Goal: Task Accomplishment & Management: Complete application form

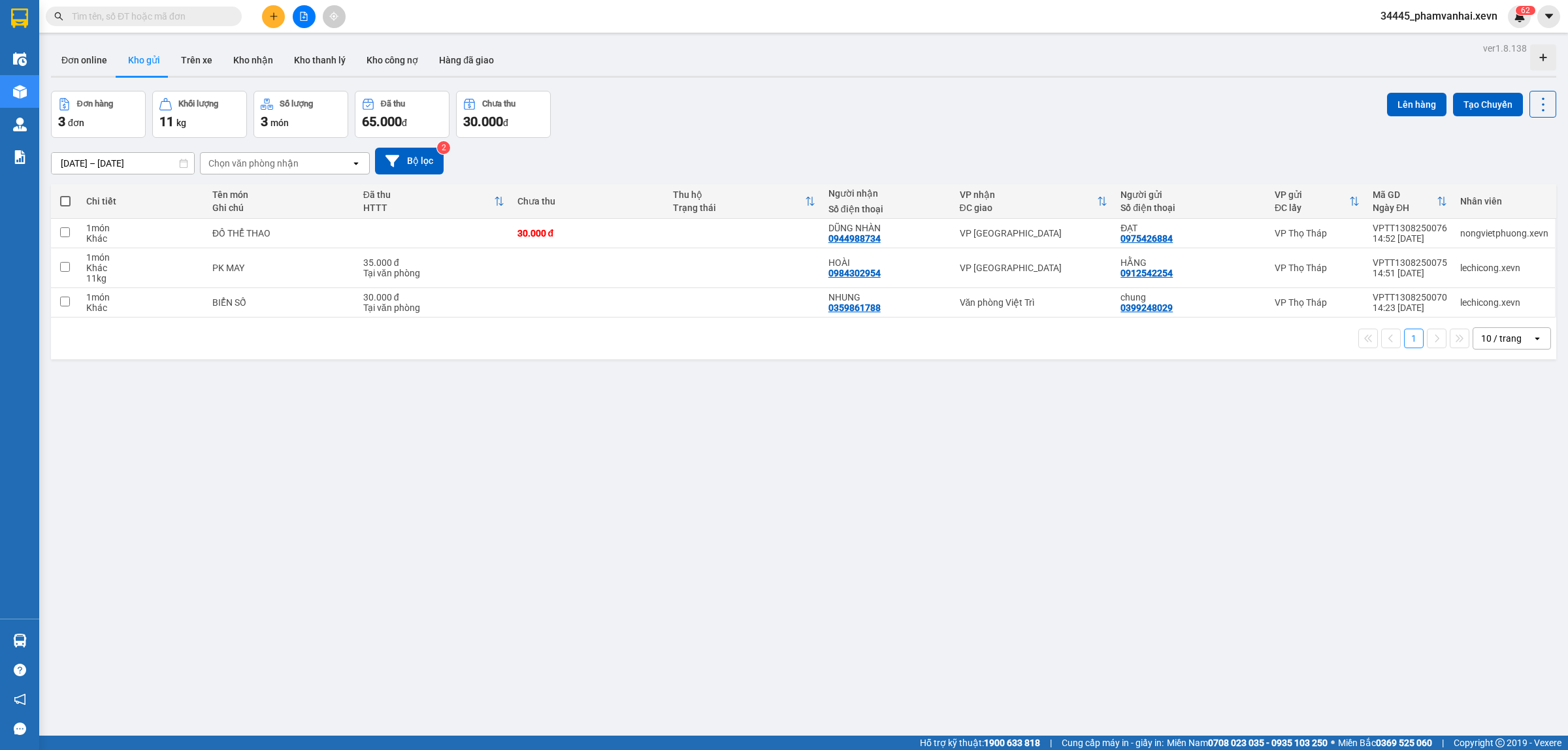
click at [154, 14] on input "text" at bounding box center [149, 16] width 154 height 14
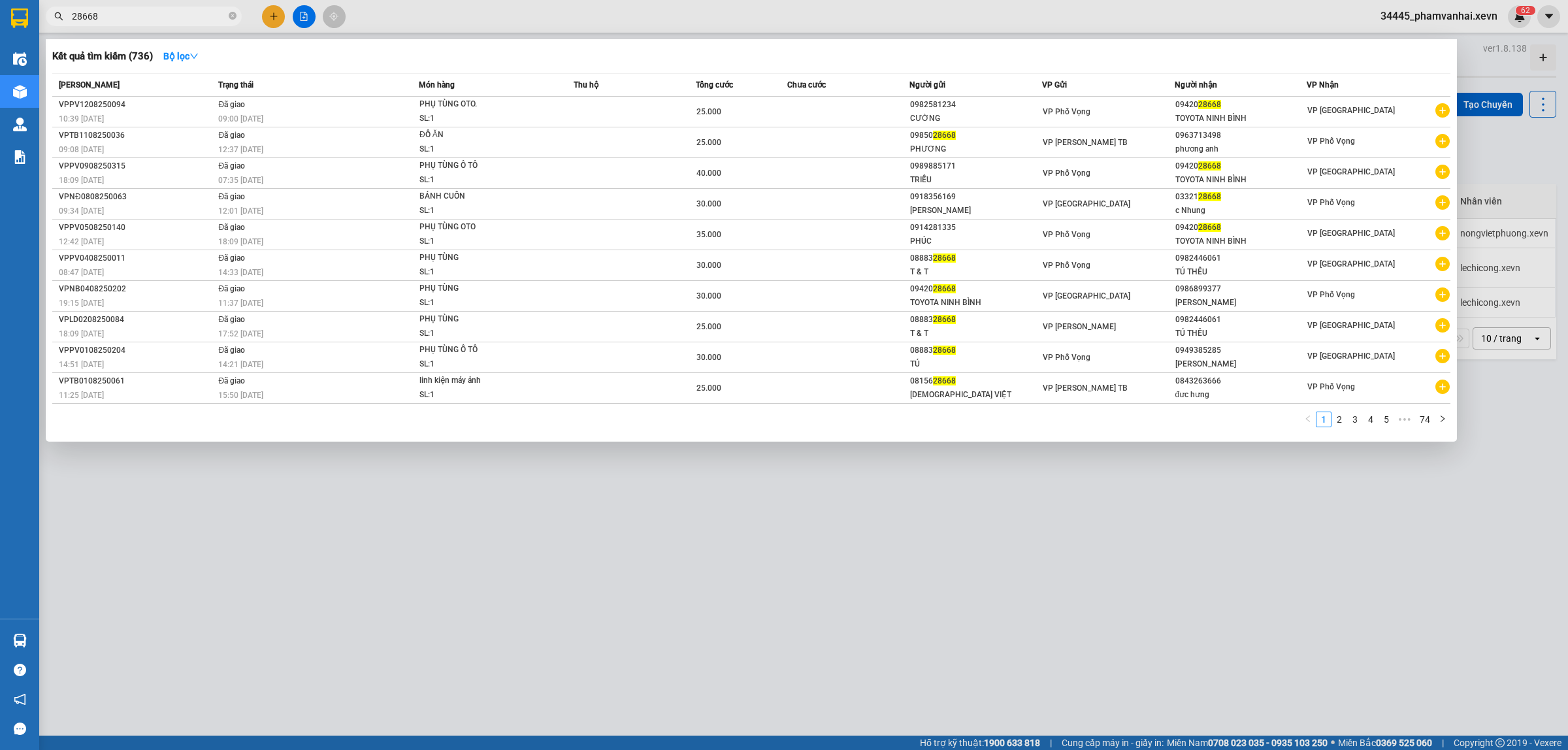
click at [70, 17] on span "28668" at bounding box center [143, 17] width 196 height 20
click at [165, 17] on input "28668" at bounding box center [149, 16] width 154 height 14
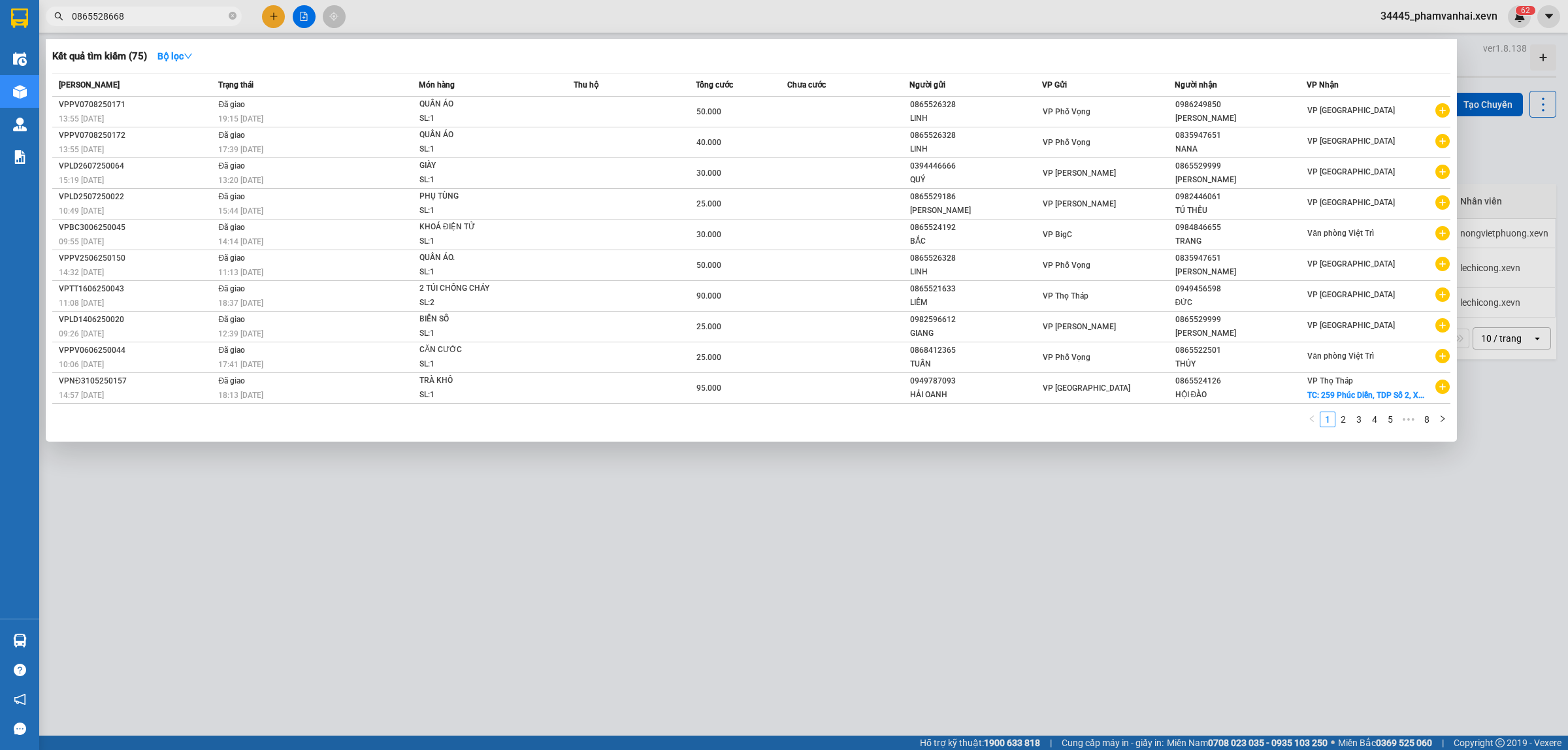
type input "0865528668"
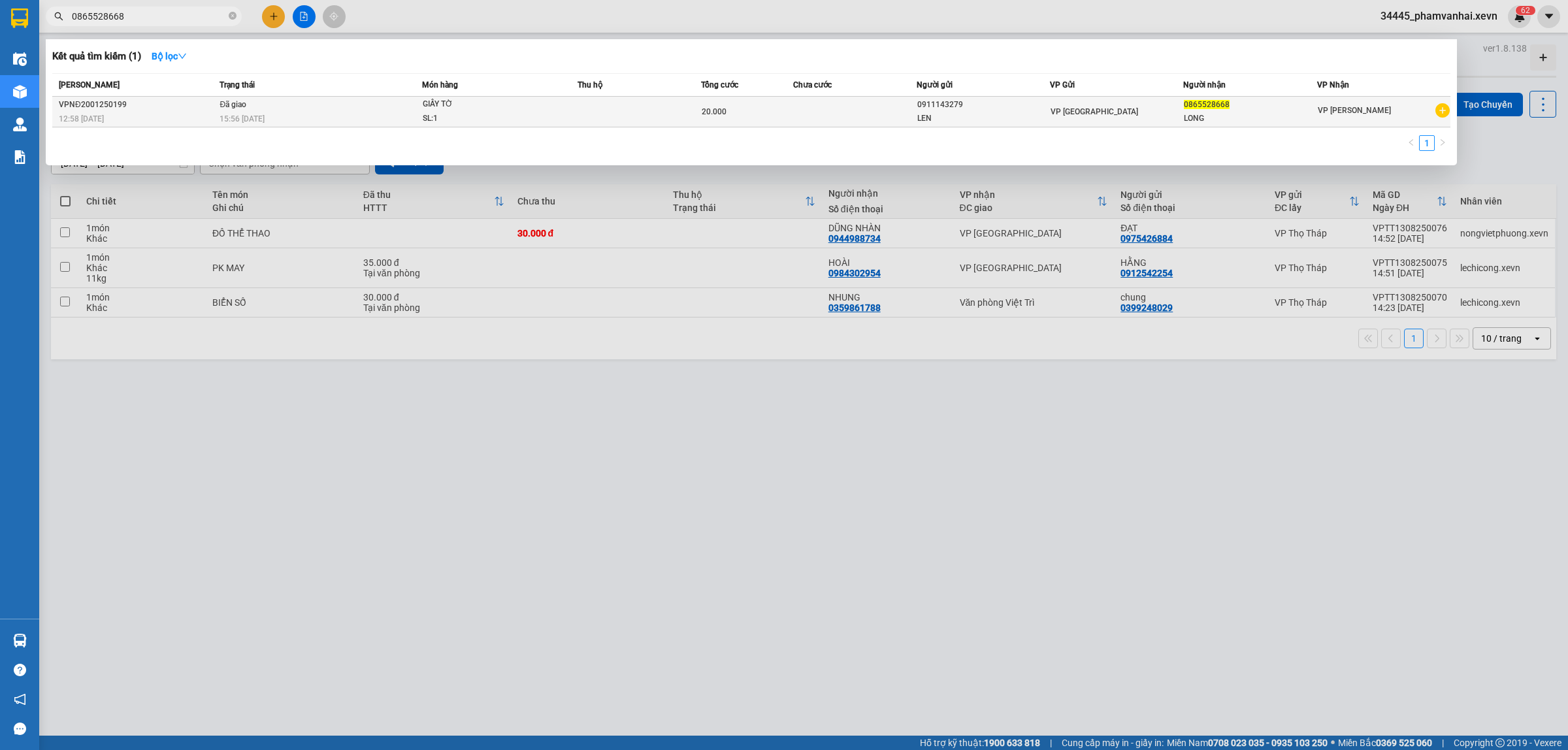
click at [475, 119] on div "SL: 1" at bounding box center [471, 119] width 98 height 14
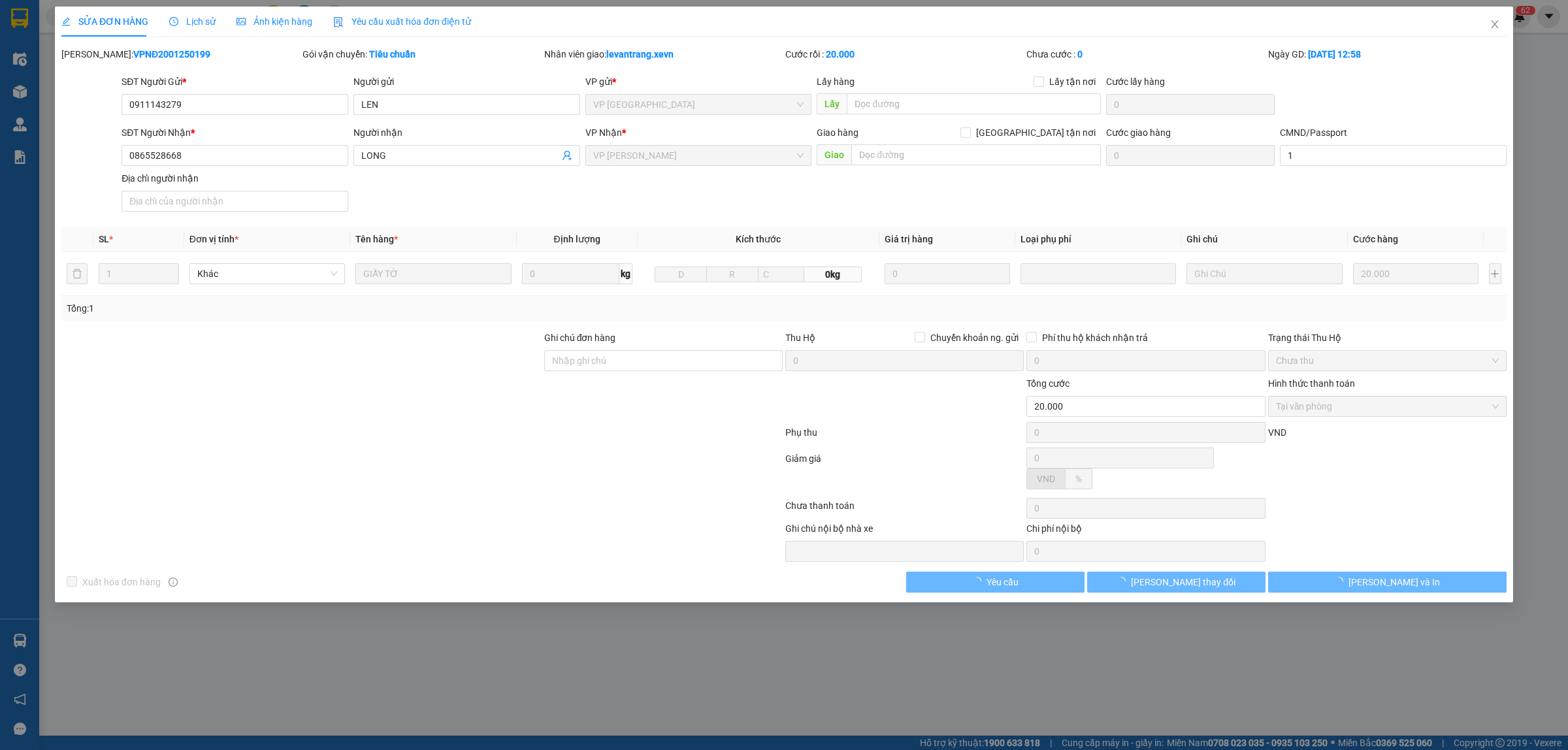
type input "0911143279"
type input "LEN"
type input "0865528668"
type input "LONG"
type input "1"
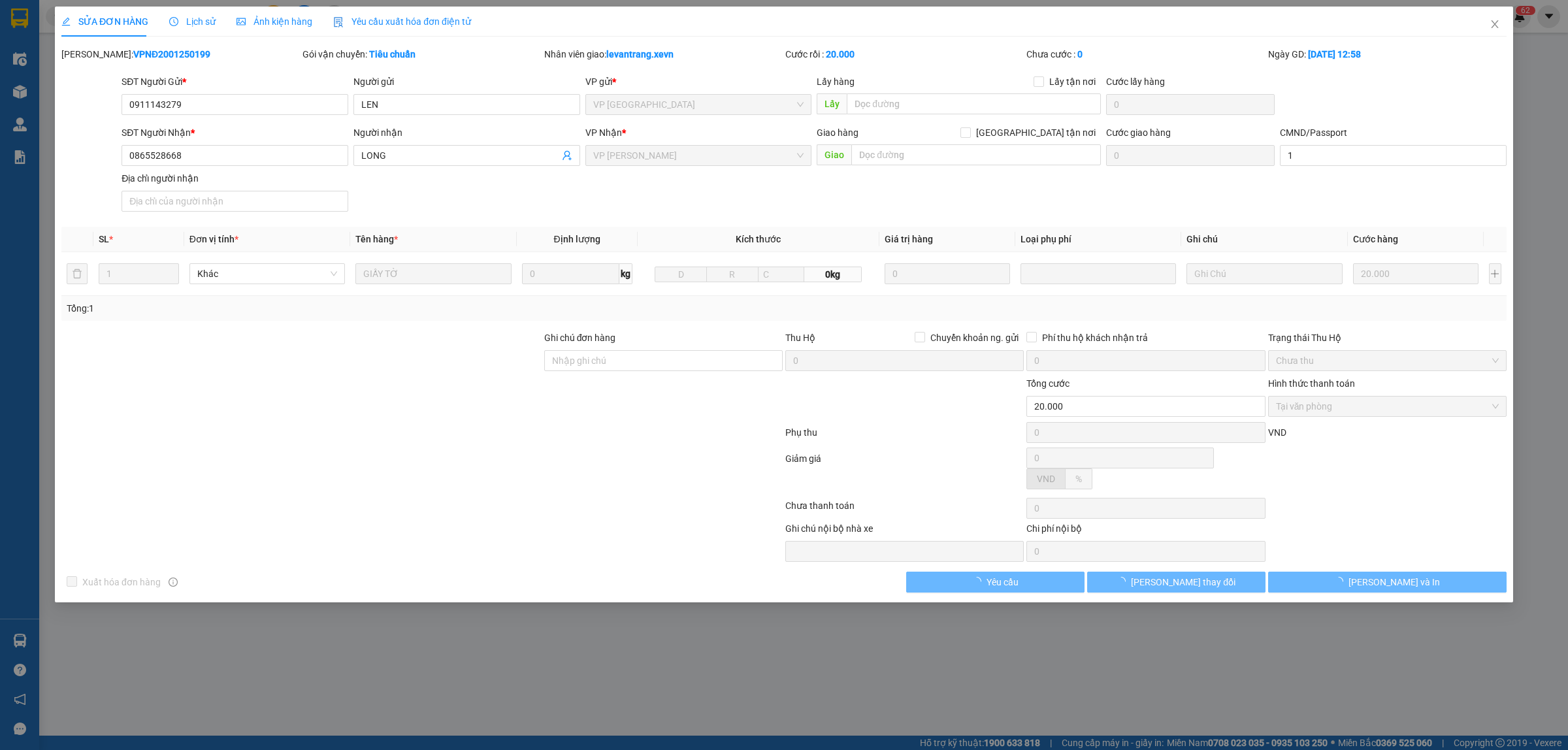
type input "20.000"
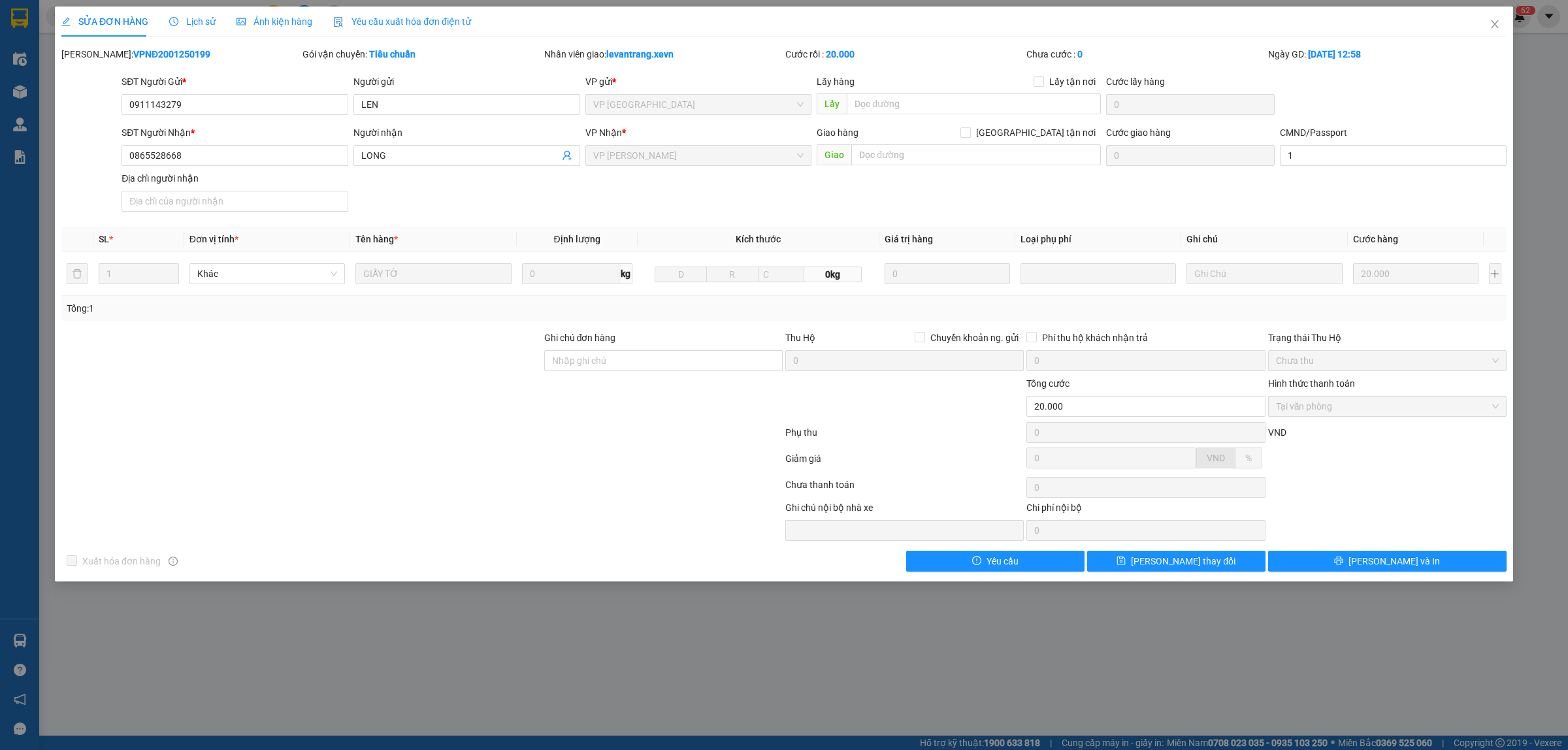
click at [198, 17] on span "Lịch sử" at bounding box center [192, 22] width 46 height 11
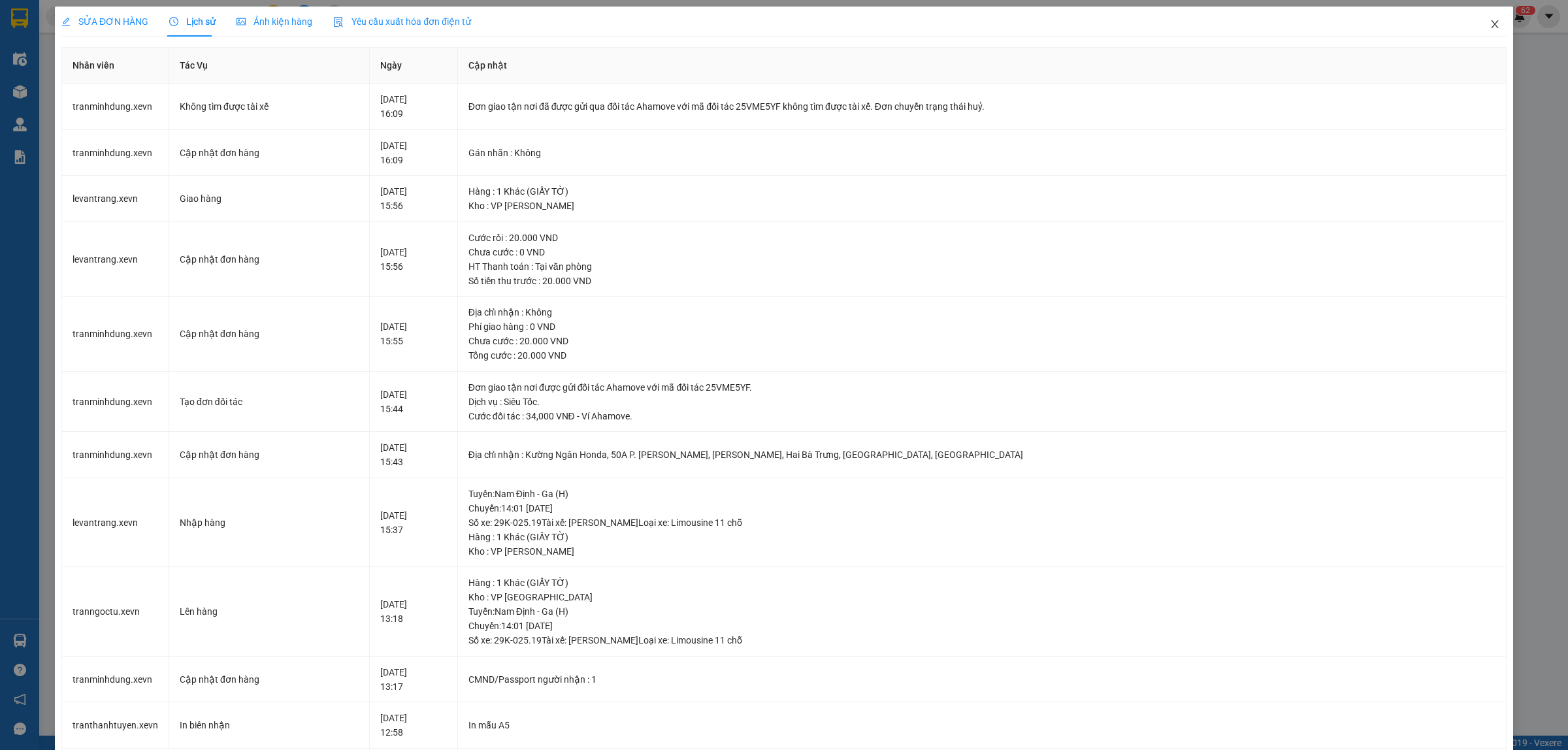
click at [1489, 25] on icon "close" at bounding box center [1495, 24] width 11 height 11
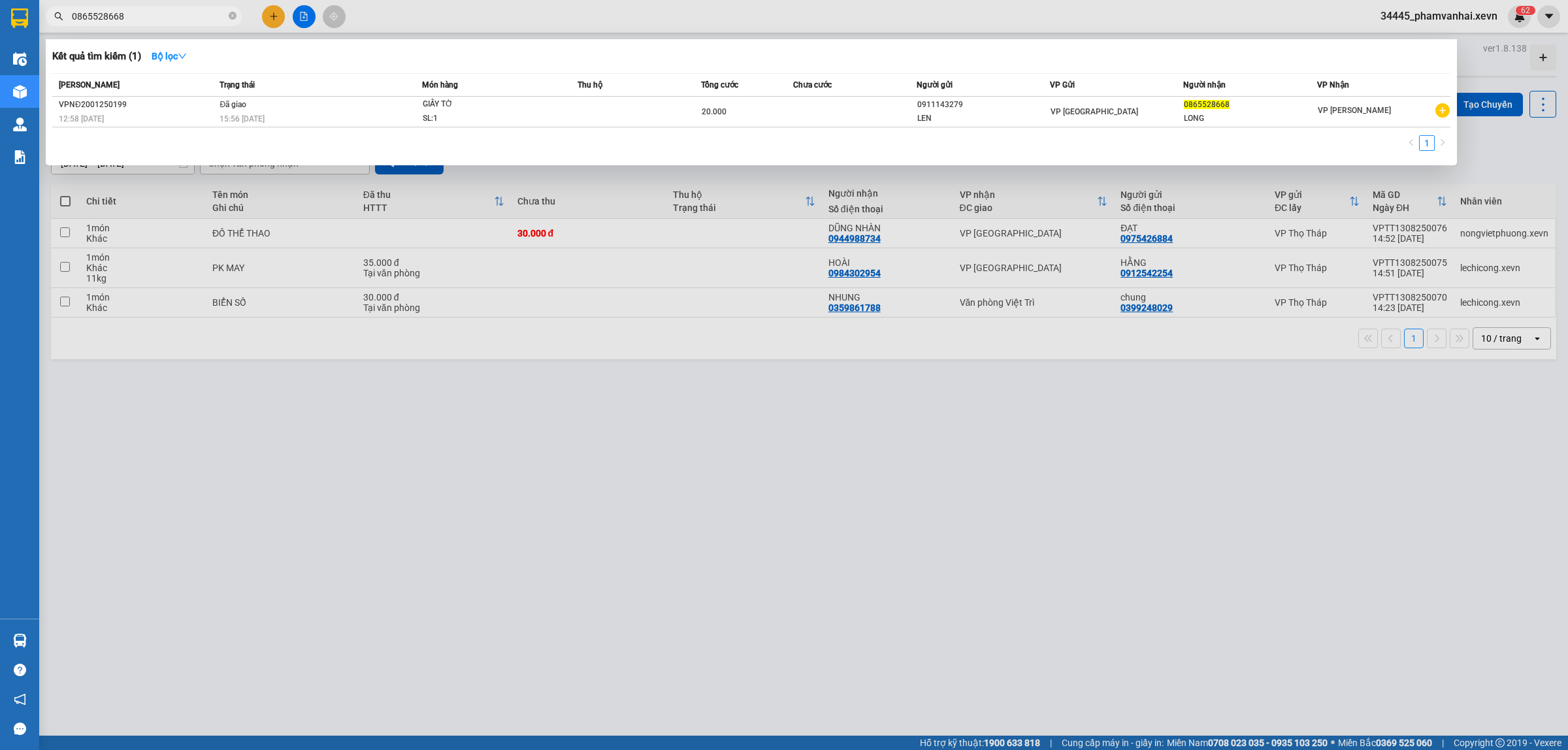
click at [169, 17] on input "0865528668" at bounding box center [149, 16] width 154 height 14
click at [543, 114] on span "GIẤY TỜ SL: 1" at bounding box center [500, 111] width 155 height 28
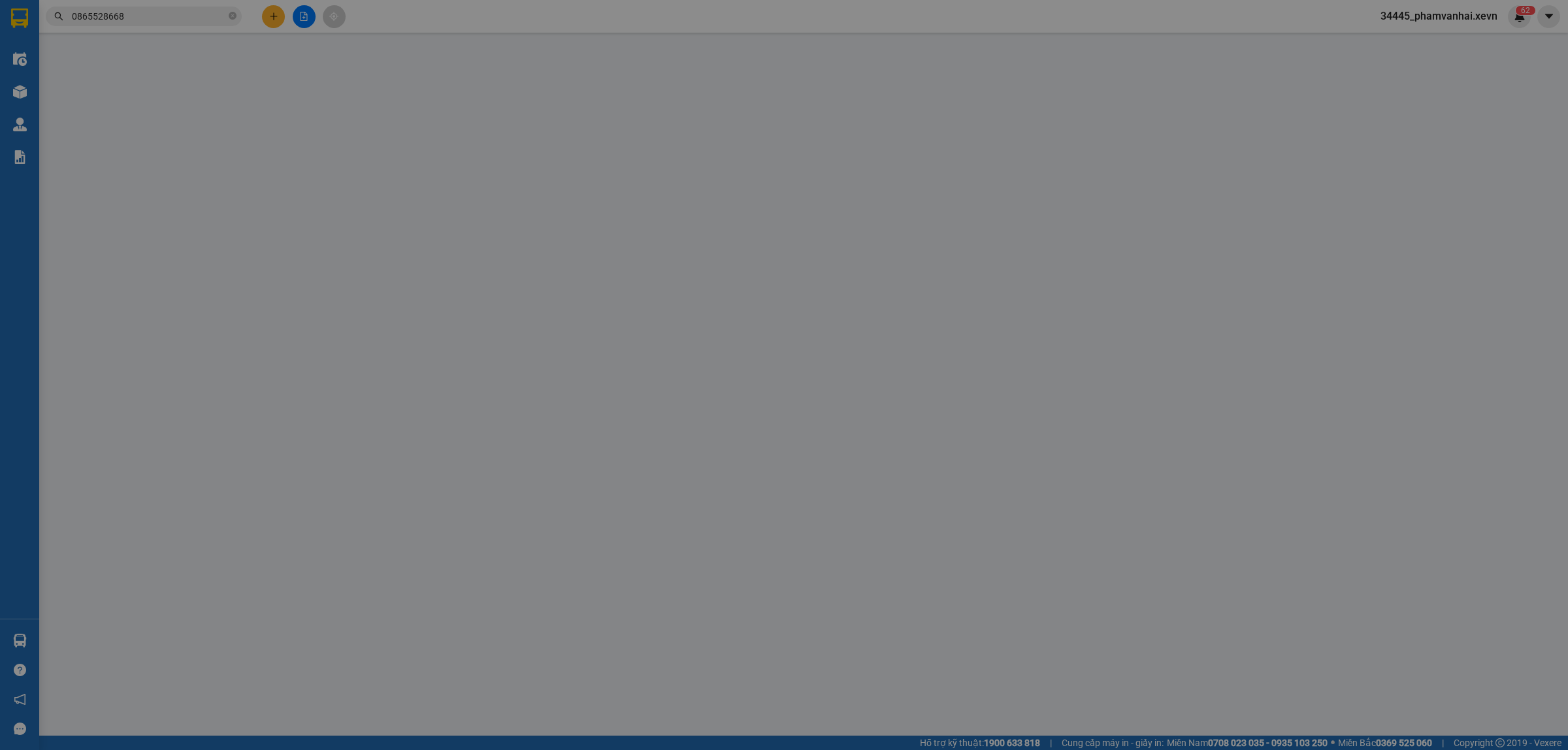
type input "0911143279"
type input "LEN"
type input "0865528668"
type input "LONG"
type input "1"
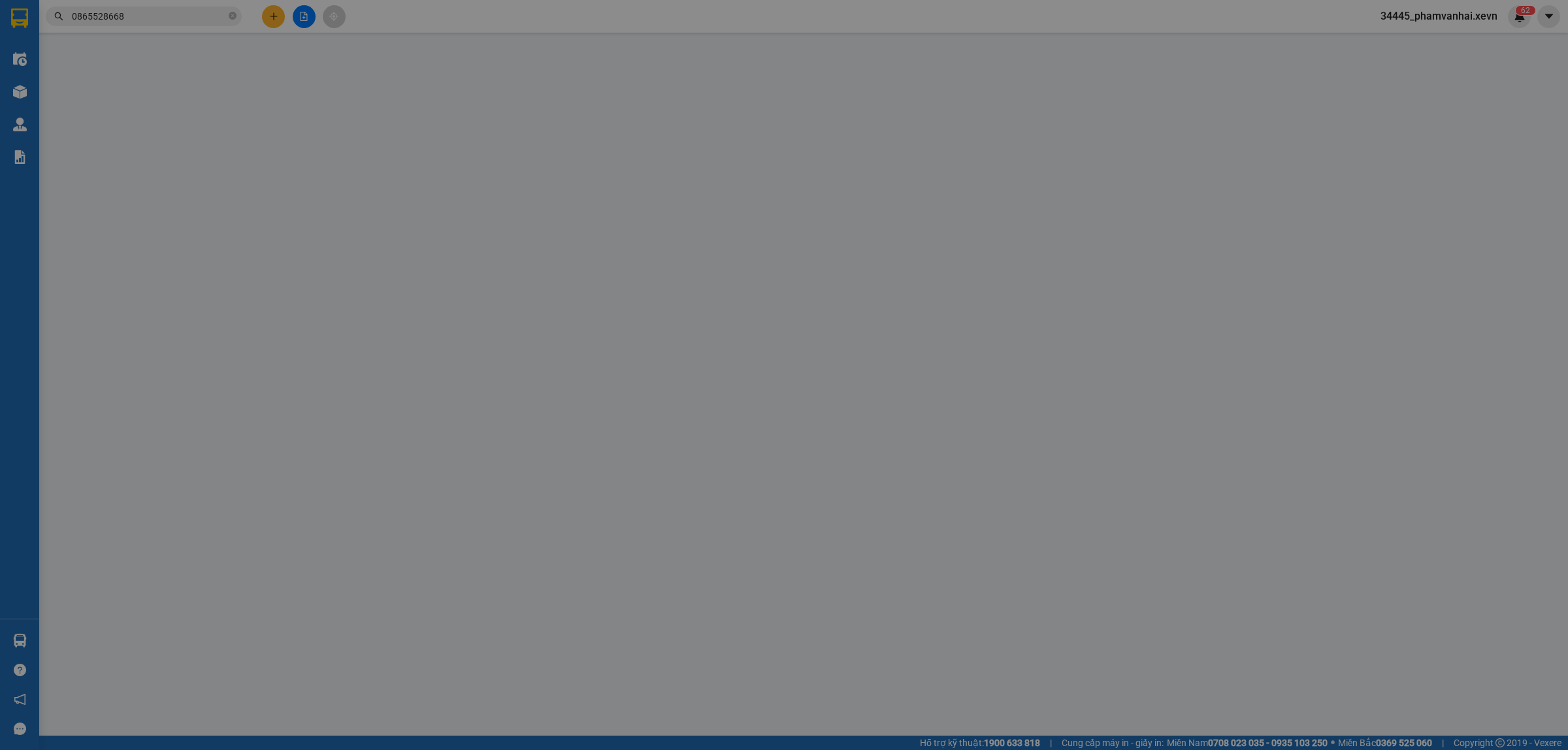
type input "20.000"
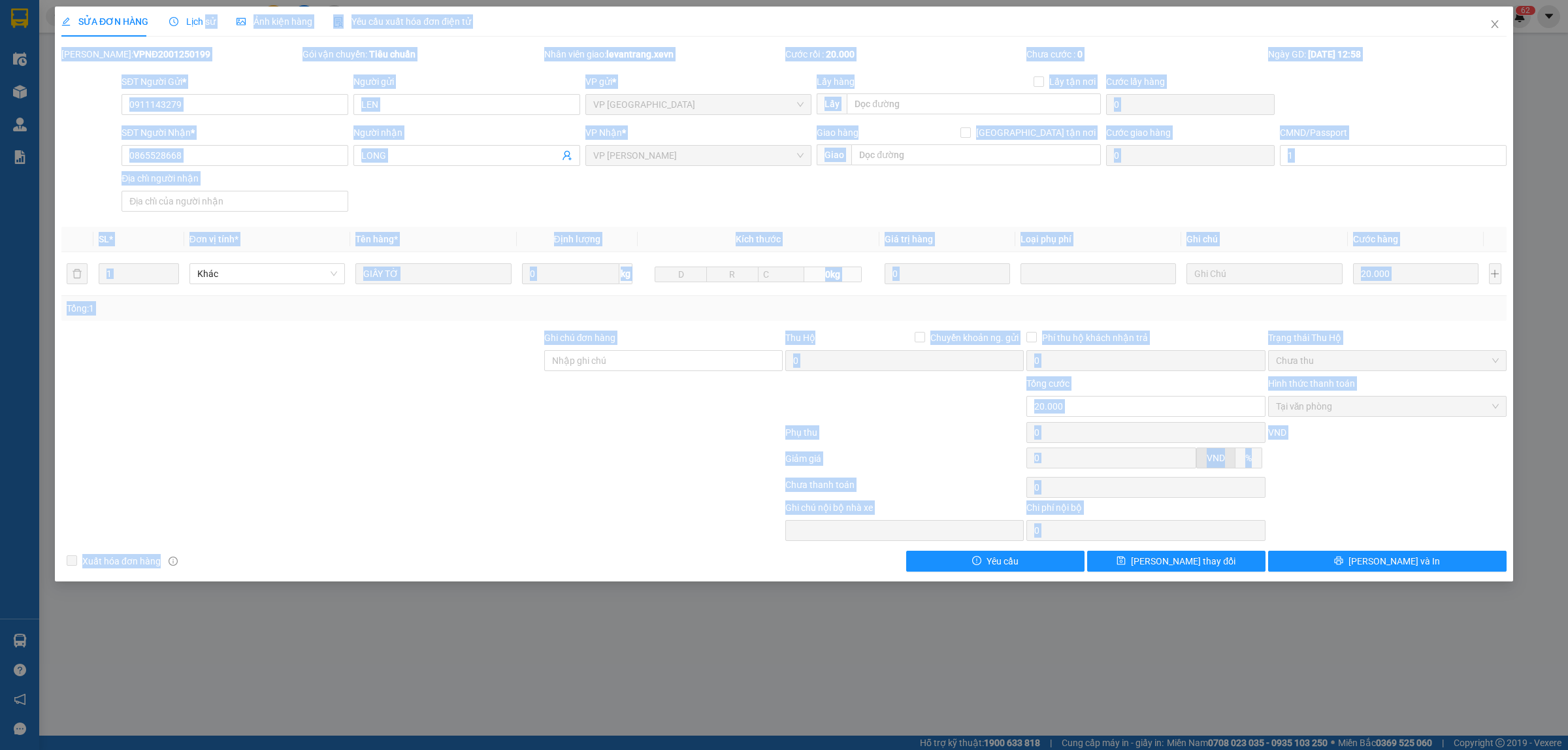
drag, startPoint x: 204, startPoint y: 26, endPoint x: 1339, endPoint y: 599, distance: 1271.4
click at [1339, 599] on div "SỬA ĐƠN HÀNG Lịch sử Ảnh kiện hàng Yêu cầu xuất hóa đơn điện tử Total Paid Fee …" at bounding box center [784, 375] width 1568 height 750
click at [1395, 562] on span "[PERSON_NAME] và In" at bounding box center [1394, 561] width 92 height 14
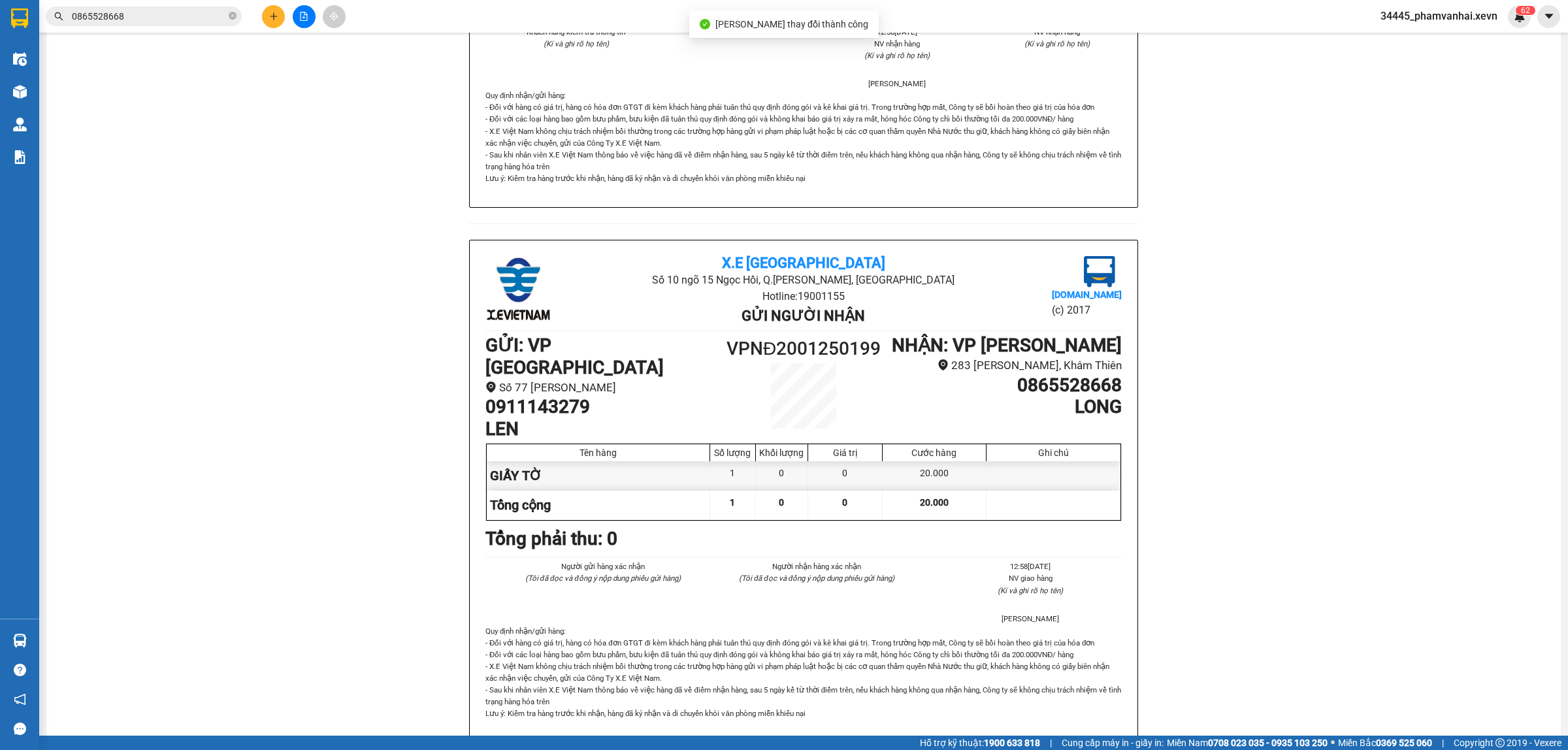
scroll to position [327, 0]
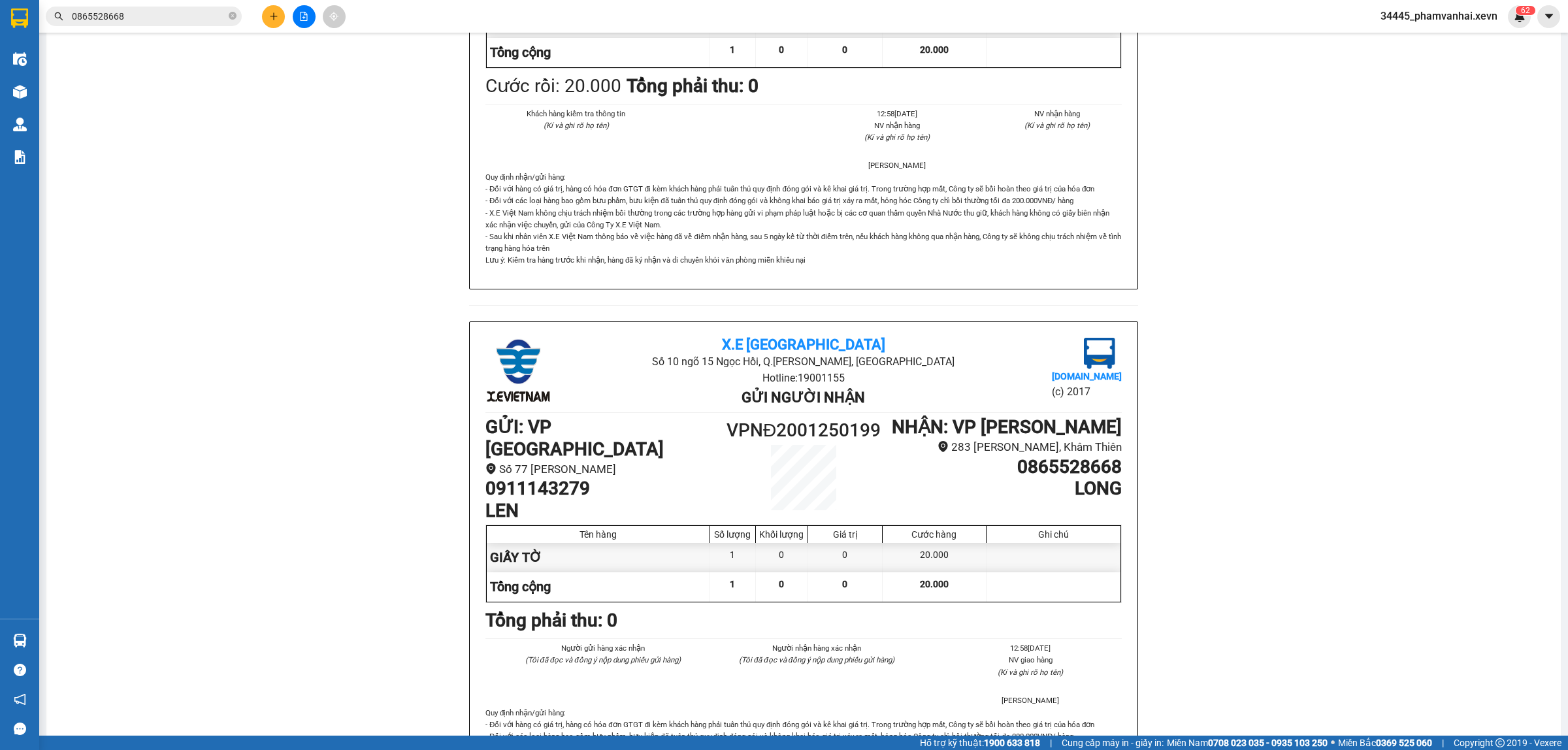
click at [132, 14] on input "0865528668" at bounding box center [149, 16] width 154 height 14
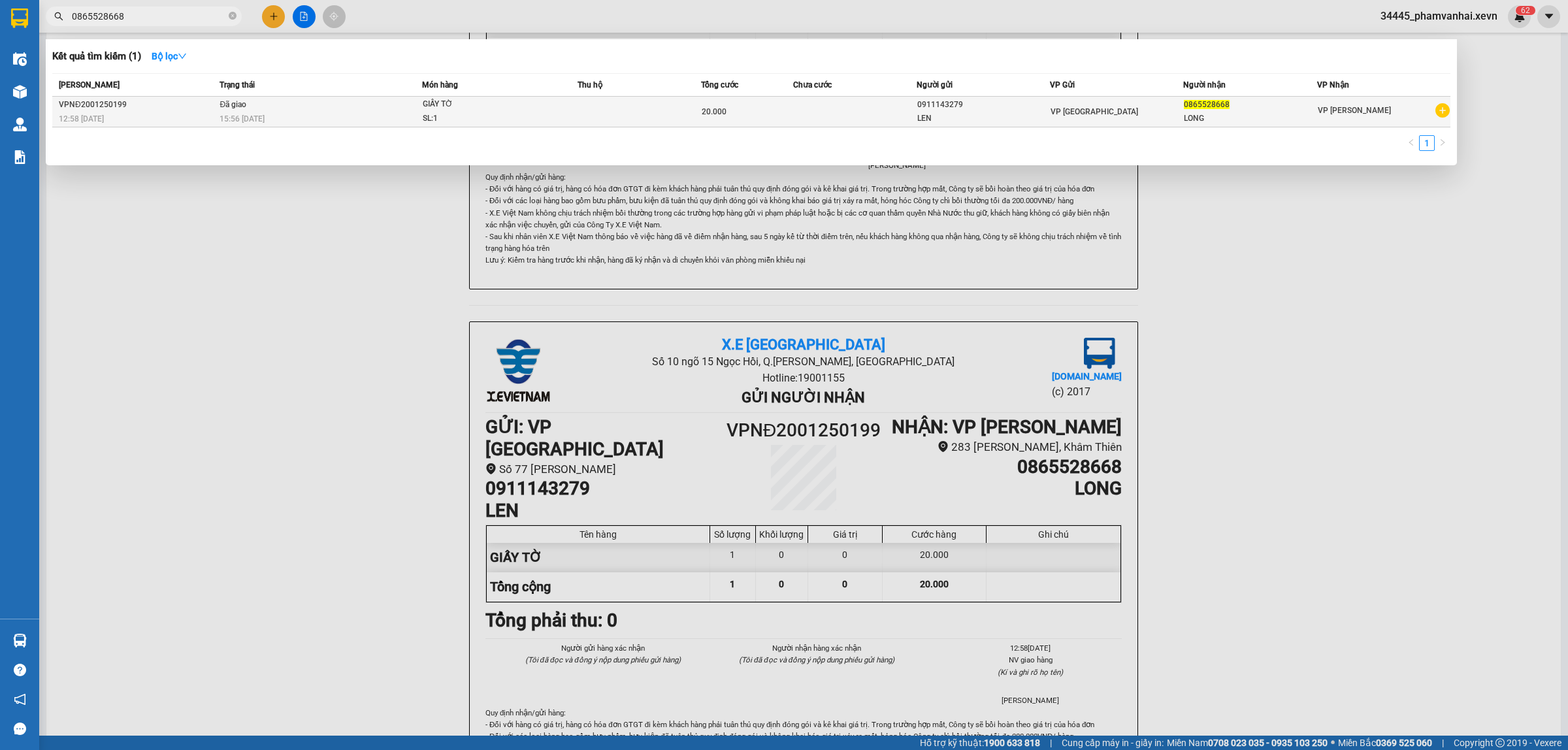
click at [358, 117] on div "15:56 [DATE]" at bounding box center [320, 119] width 201 height 14
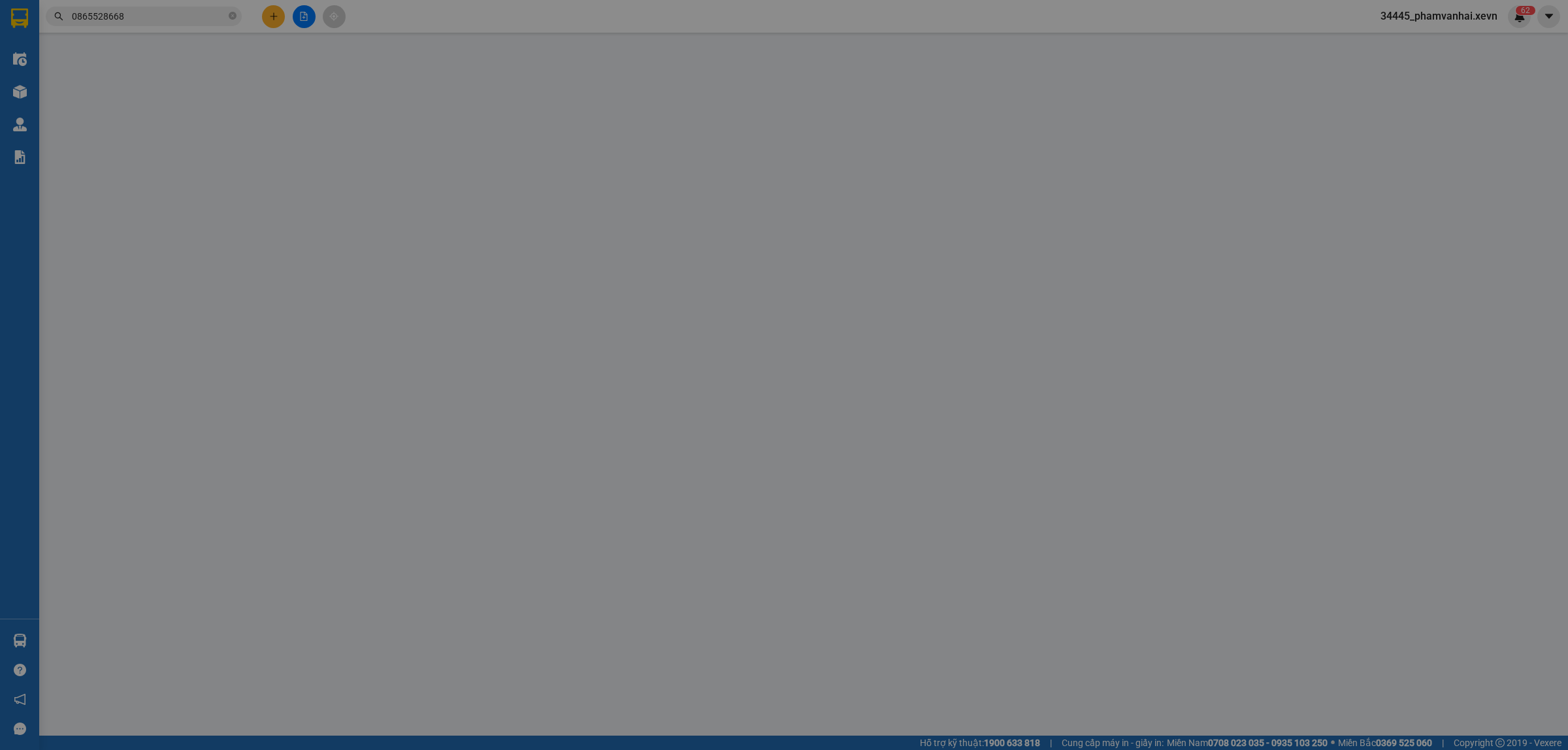
type input "0911143279"
type input "LEN"
type input "0865528668"
type input "LONG"
type input "1"
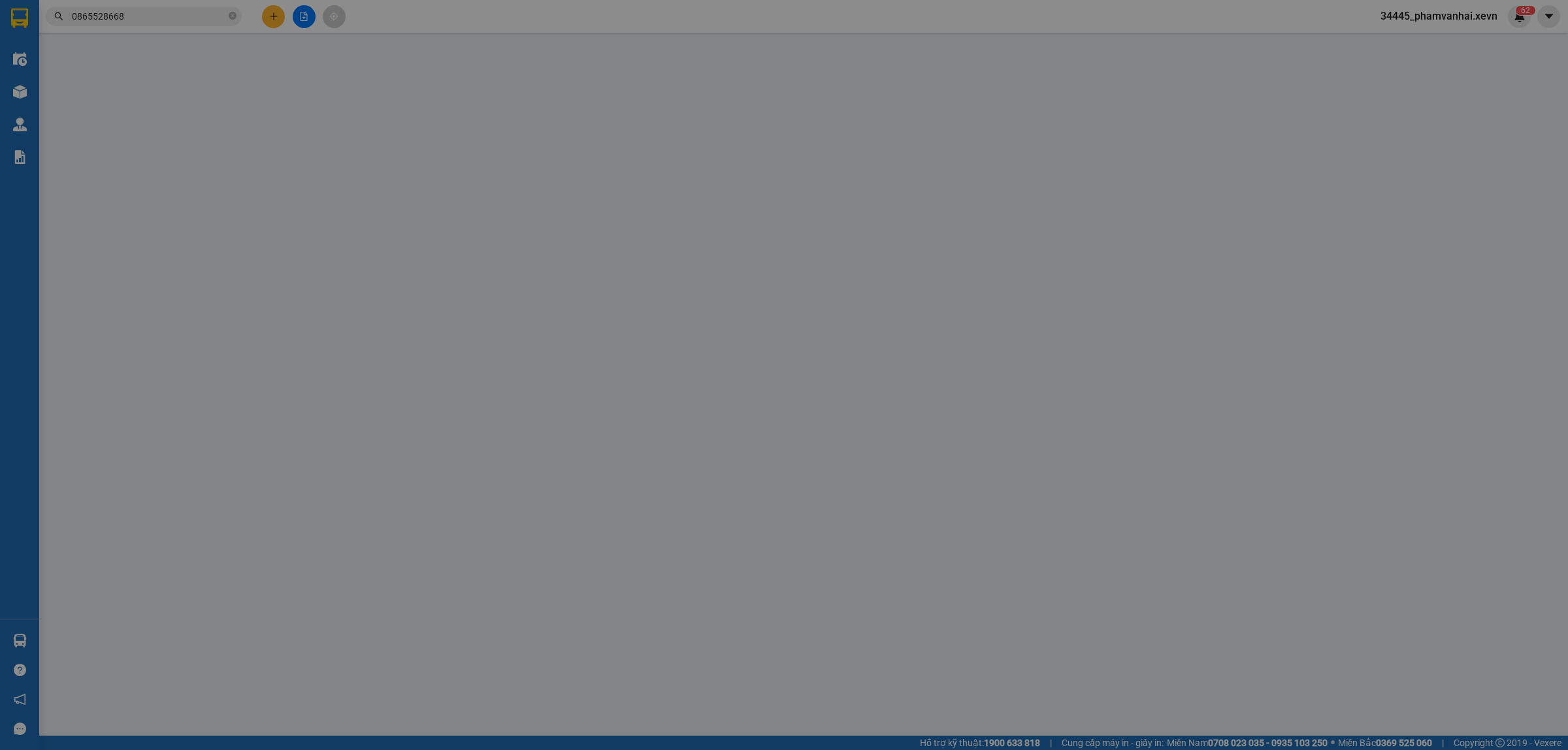
type input "20.000"
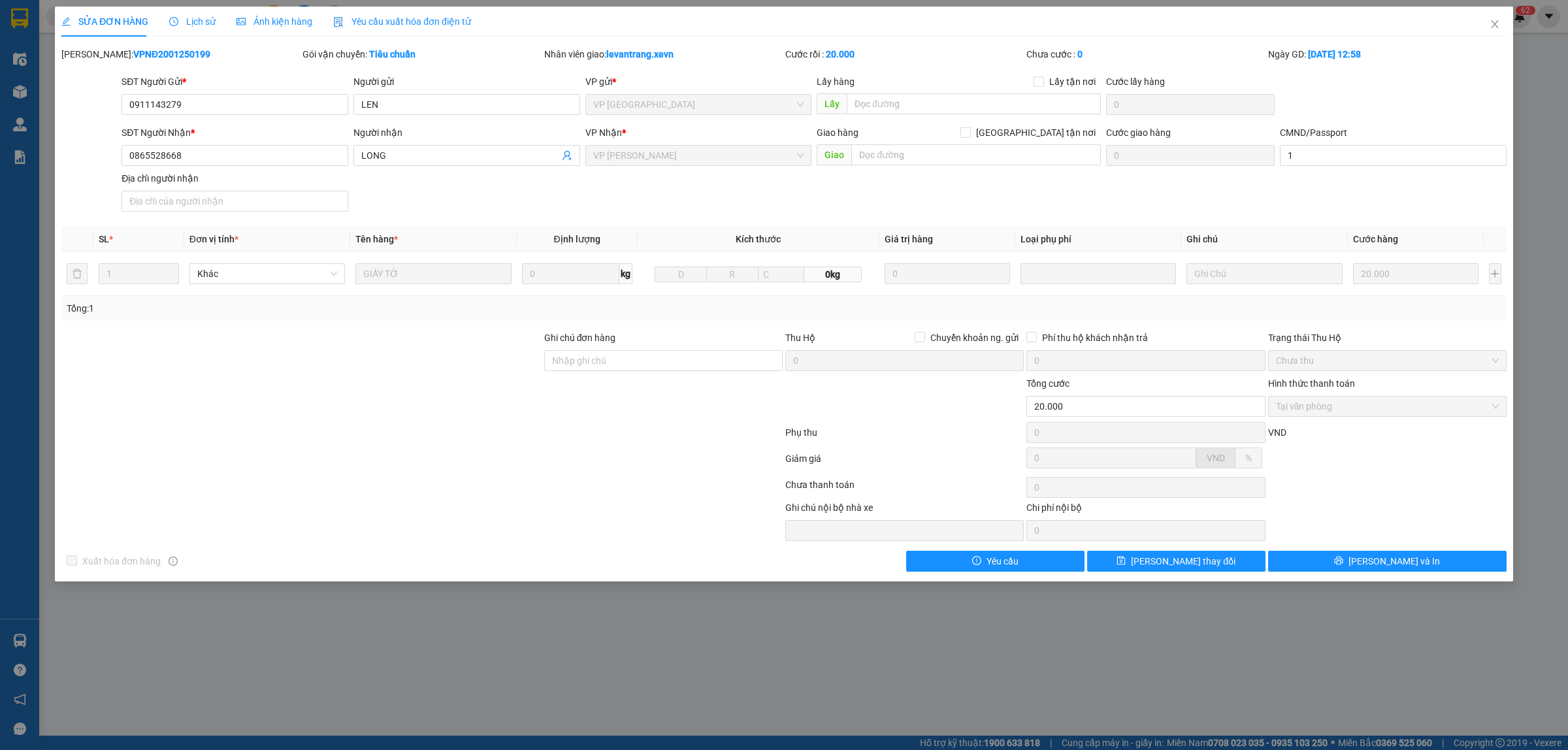
click at [194, 23] on span "Lịch sử" at bounding box center [192, 22] width 46 height 11
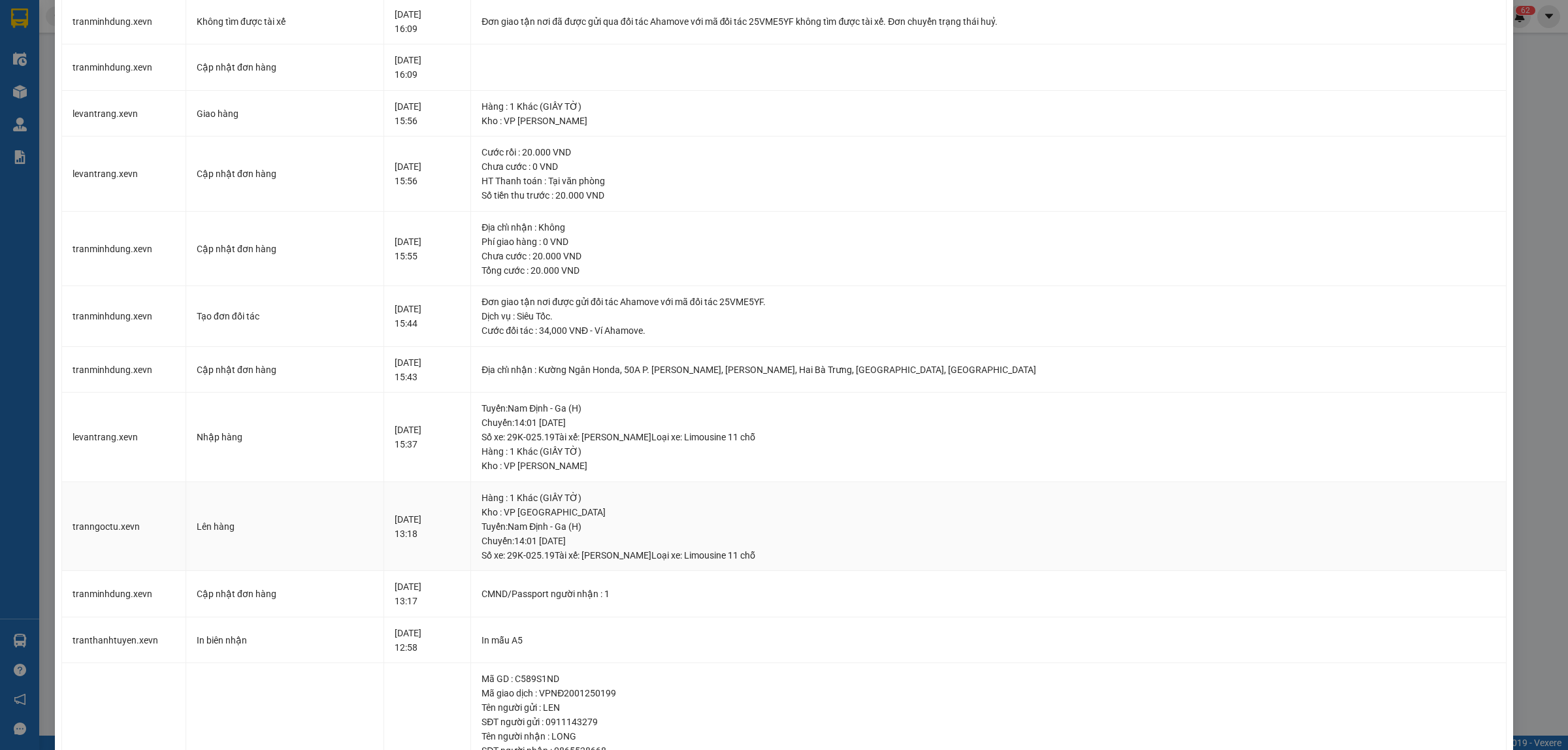
scroll to position [50, 0]
